Goal: Information Seeking & Learning: Check status

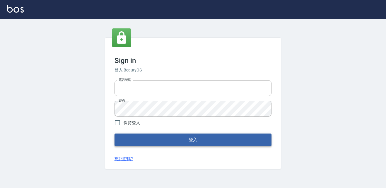
type input "037692666"
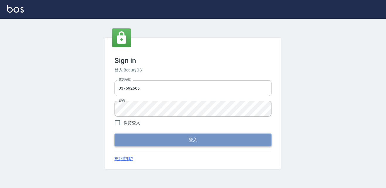
click at [173, 138] on button "登入" at bounding box center [192, 140] width 157 height 12
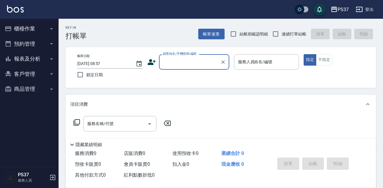
click at [34, 57] on button "報表及分析" at bounding box center [29, 58] width 54 height 15
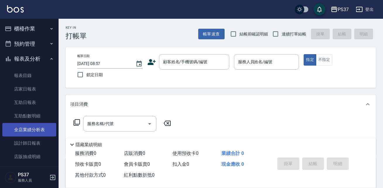
click at [26, 128] on link "全店業績分析表" at bounding box center [29, 129] width 54 height 13
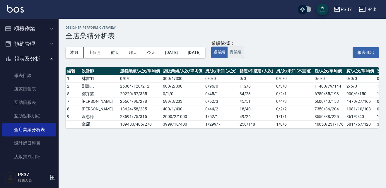
click at [244, 54] on button "實業績" at bounding box center [235, 52] width 16 height 11
click at [114, 63] on div "本月 上個月 前天 昨天 今天 2025/09/01 2025/09/12" at bounding box center [136, 52] width 140 height 25
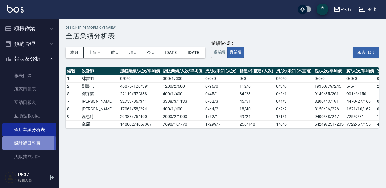
click at [15, 145] on link "設計師日報表" at bounding box center [29, 142] width 54 height 13
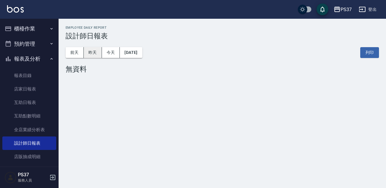
click at [88, 54] on button "昨天" at bounding box center [93, 52] width 18 height 11
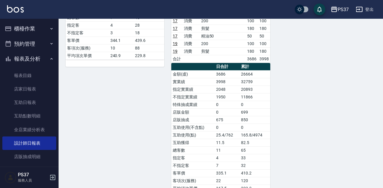
scroll to position [37, 0]
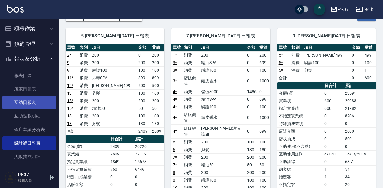
click at [37, 99] on link "互助日報表" at bounding box center [29, 102] width 54 height 13
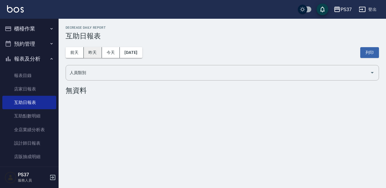
click at [94, 50] on button "昨天" at bounding box center [93, 52] width 18 height 11
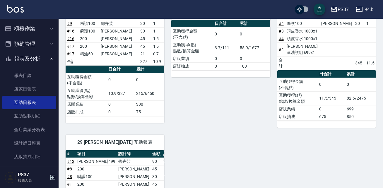
scroll to position [50, 0]
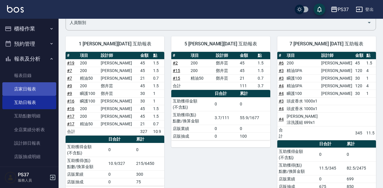
click at [25, 86] on link "店家日報表" at bounding box center [29, 88] width 54 height 13
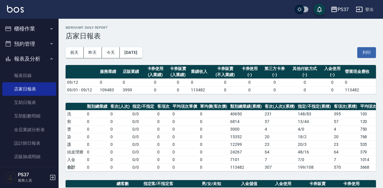
click at [213, 49] on div "前天 昨天 今天 2025/09/12 列印" at bounding box center [221, 52] width 310 height 25
click at [187, 51] on div "前天 昨天 今天 2025/09/12 列印" at bounding box center [221, 52] width 310 height 25
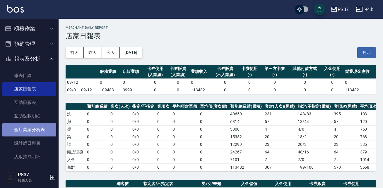
click at [33, 132] on link "全店業績分析表" at bounding box center [29, 129] width 54 height 13
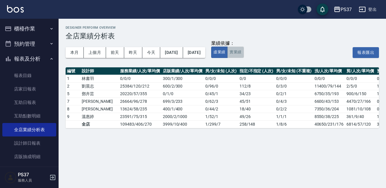
click at [244, 54] on button "實業績" at bounding box center [235, 52] width 16 height 11
click at [152, 65] on div "Designer Perform Overview 全店業績分析表 本月 上個月 前天 昨天 今天 2025/09/01 2025/09/12 業績依據： 虛…" at bounding box center [222, 77] width 327 height 117
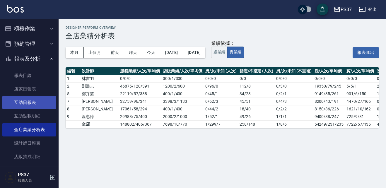
click at [16, 107] on link "互助日報表" at bounding box center [29, 102] width 54 height 13
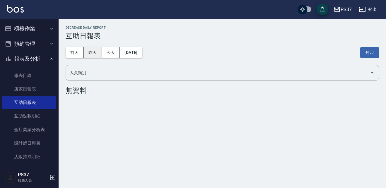
click at [87, 53] on button "昨天" at bounding box center [93, 52] width 18 height 11
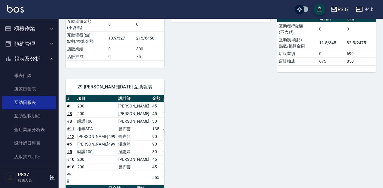
scroll to position [226, 0]
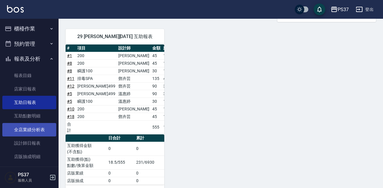
click at [31, 132] on link "全店業績分析表" at bounding box center [29, 129] width 54 height 13
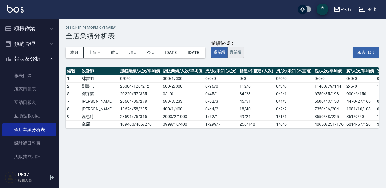
click at [244, 55] on button "實業績" at bounding box center [235, 52] width 16 height 11
